Goal: Find specific page/section: Find specific page/section

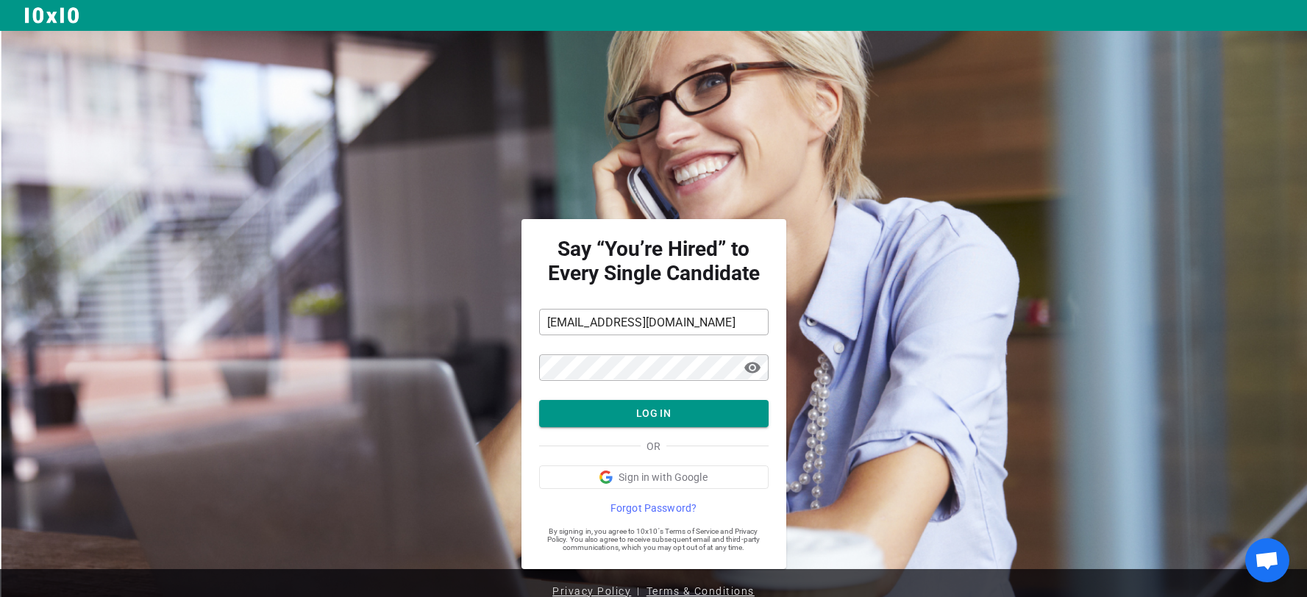
scroll to position [19, 0]
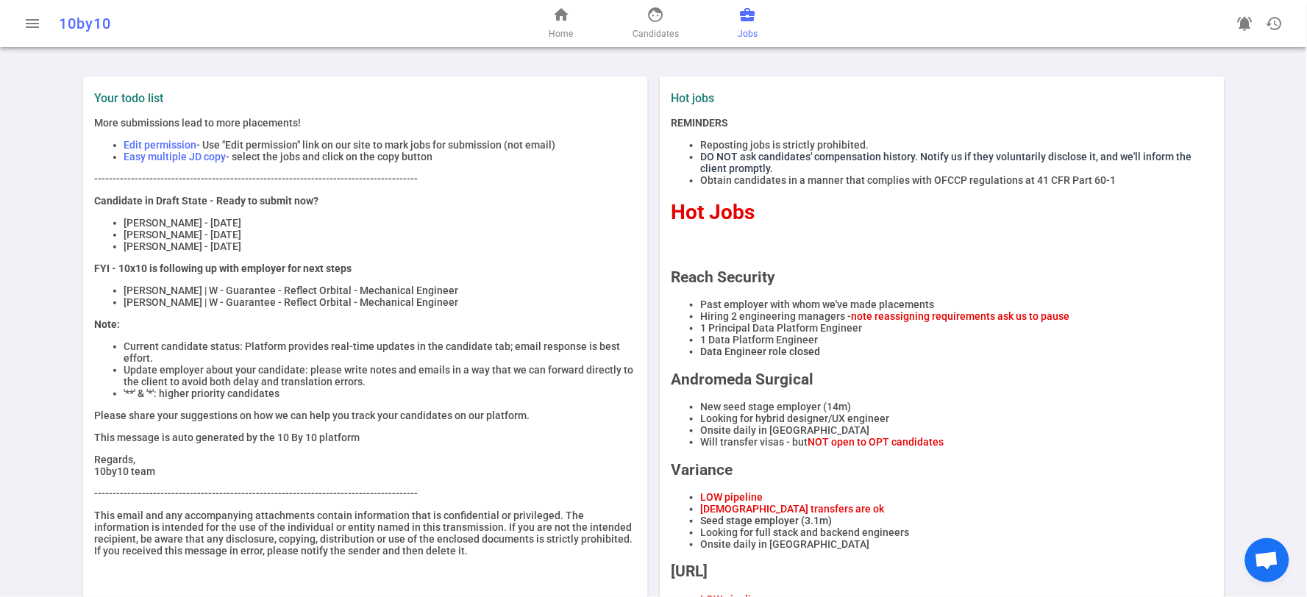
click at [744, 13] on span "business_center" at bounding box center [748, 15] width 18 height 18
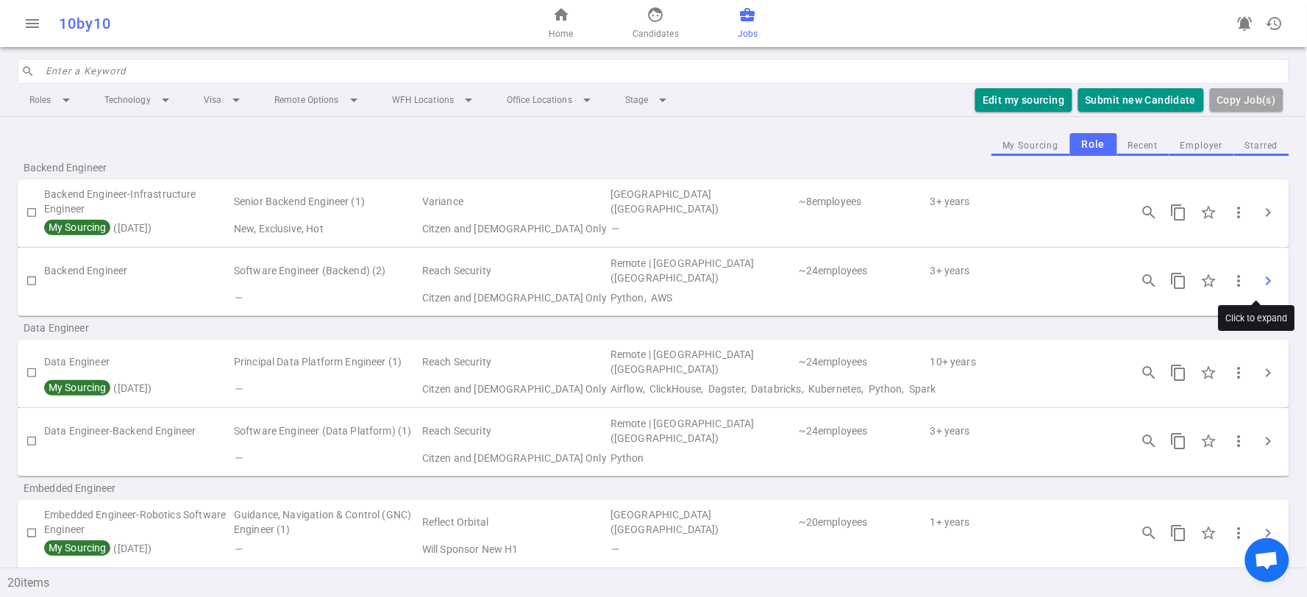
click at [1265, 280] on span "chevron_right" at bounding box center [1269, 281] width 18 height 18
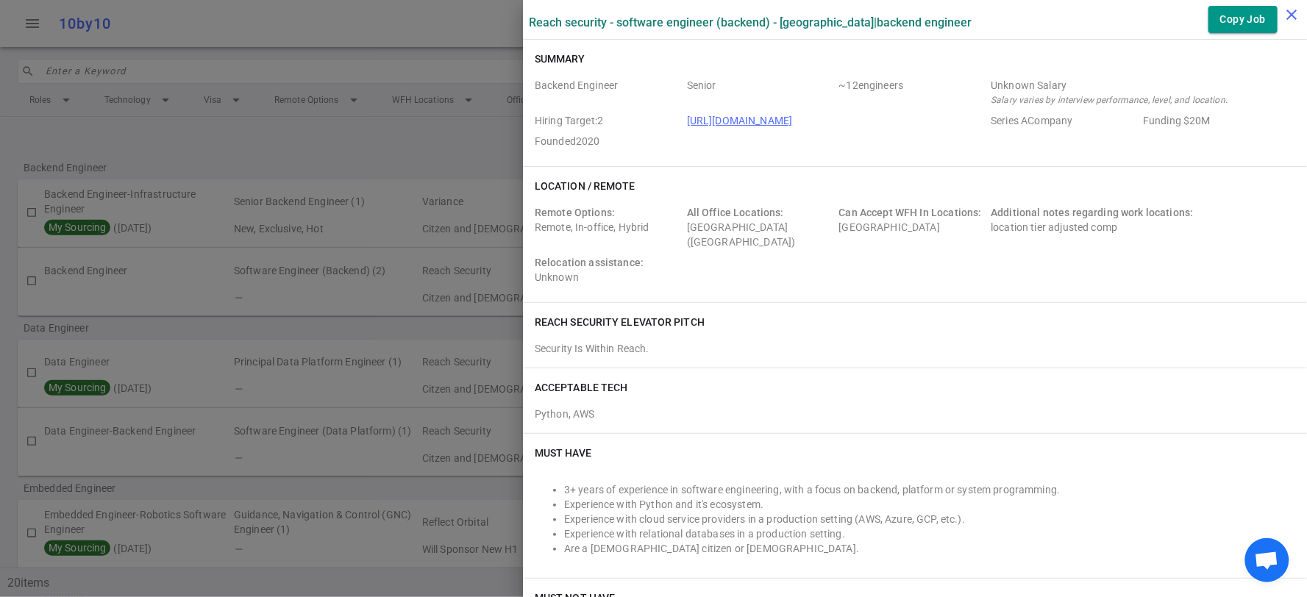
click at [1292, 6] on icon "close" at bounding box center [1293, 15] width 18 height 18
